Goal: Find specific page/section: Find specific page/section

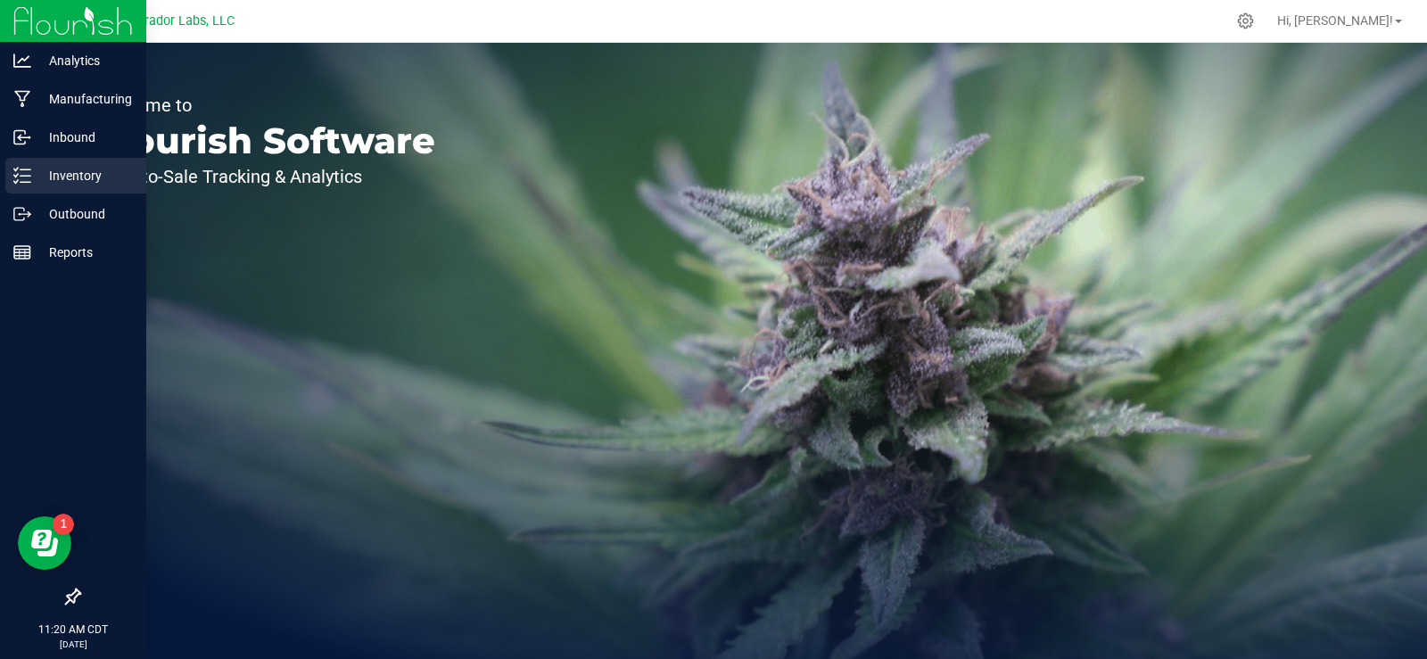
click at [76, 186] on p "Inventory" at bounding box center [84, 175] width 107 height 21
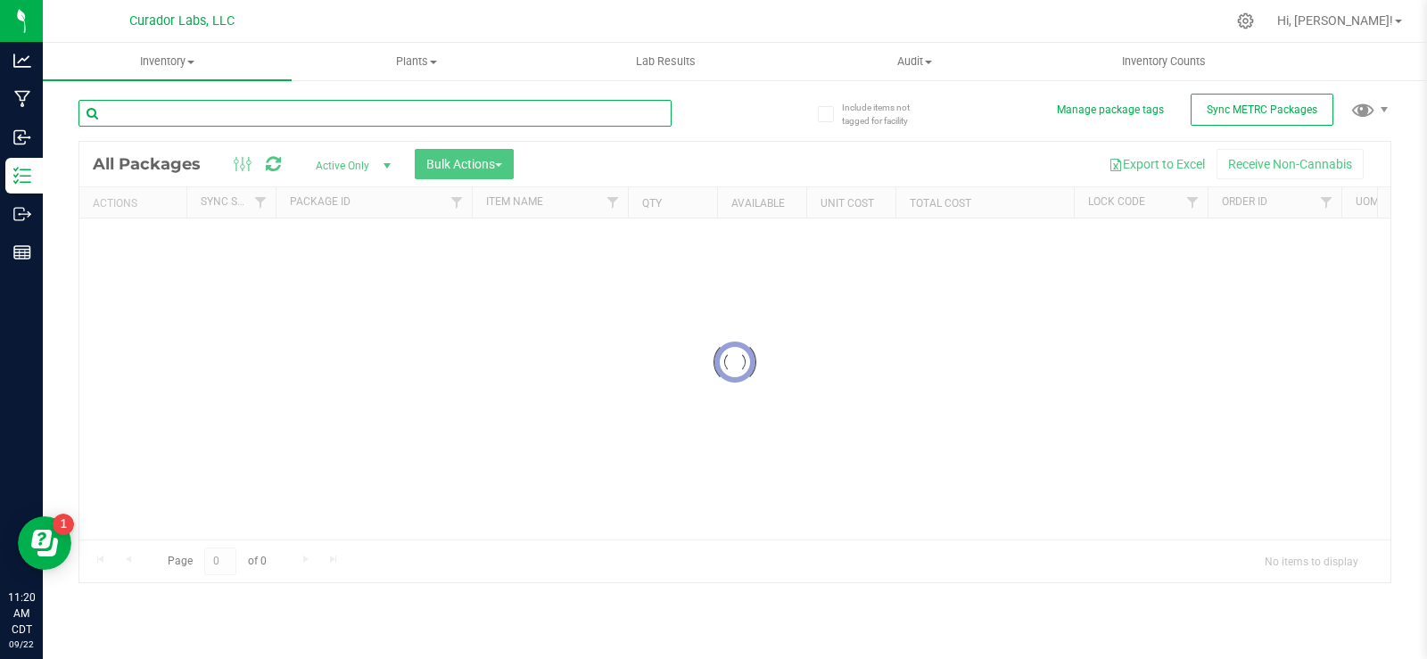
click at [288, 117] on input "text" at bounding box center [375, 113] width 593 height 27
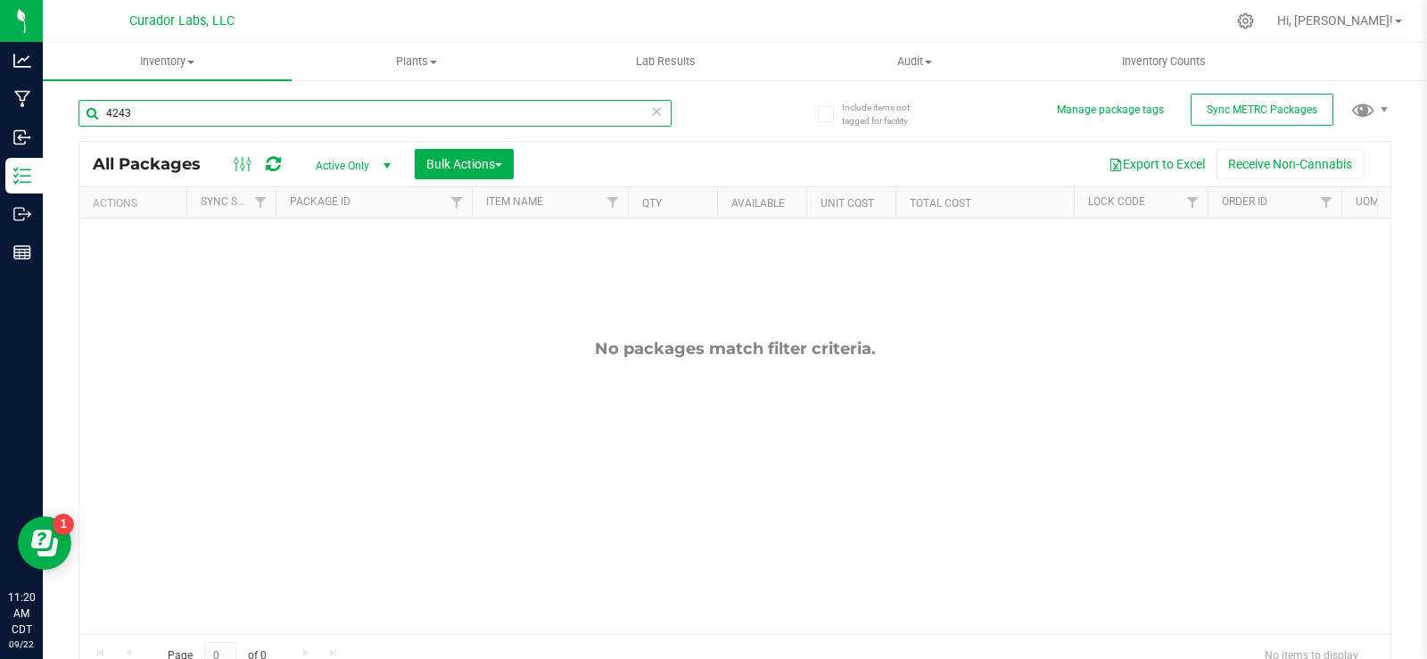
type input "42436"
